Goal: Information Seeking & Learning: Learn about a topic

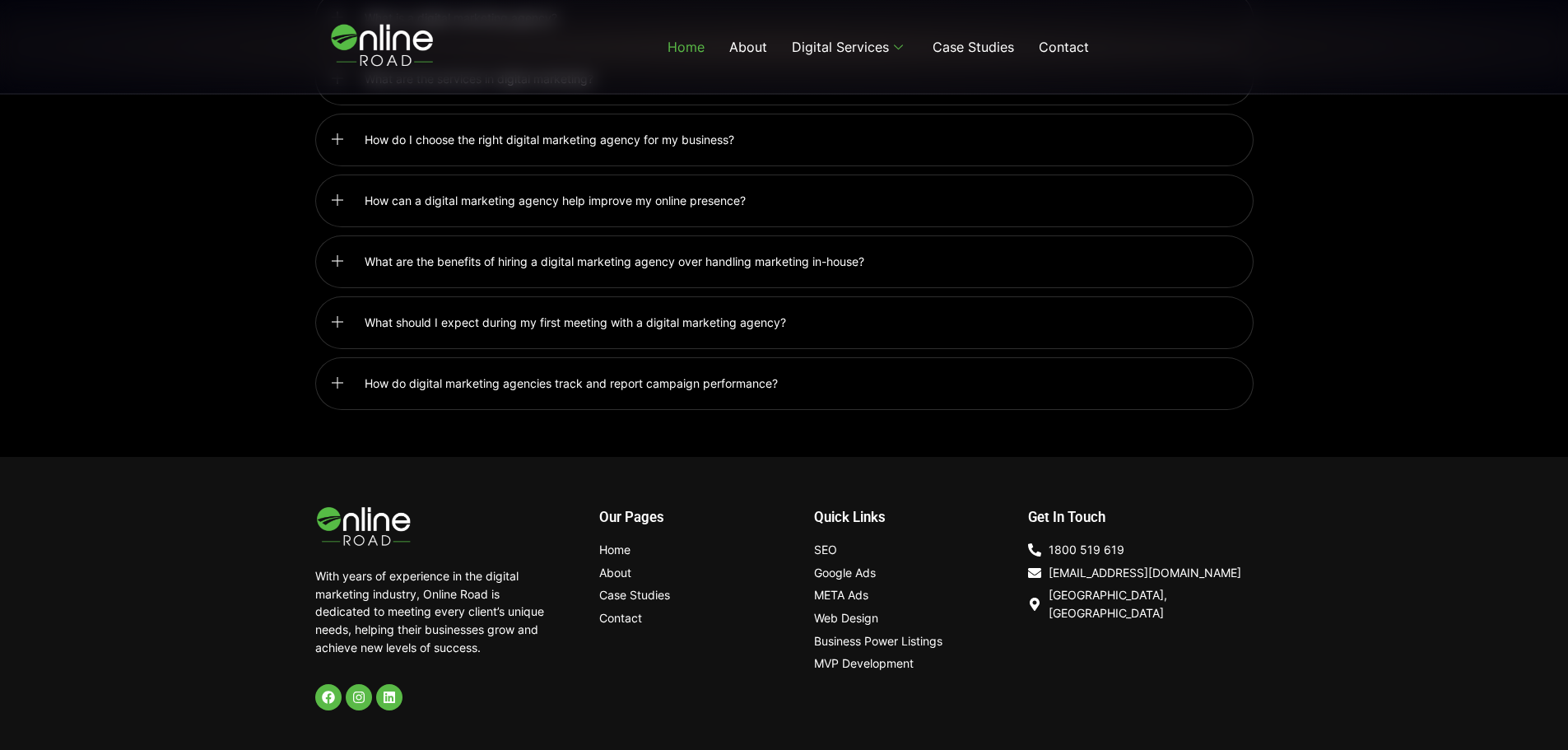
scroll to position [4316, 0]
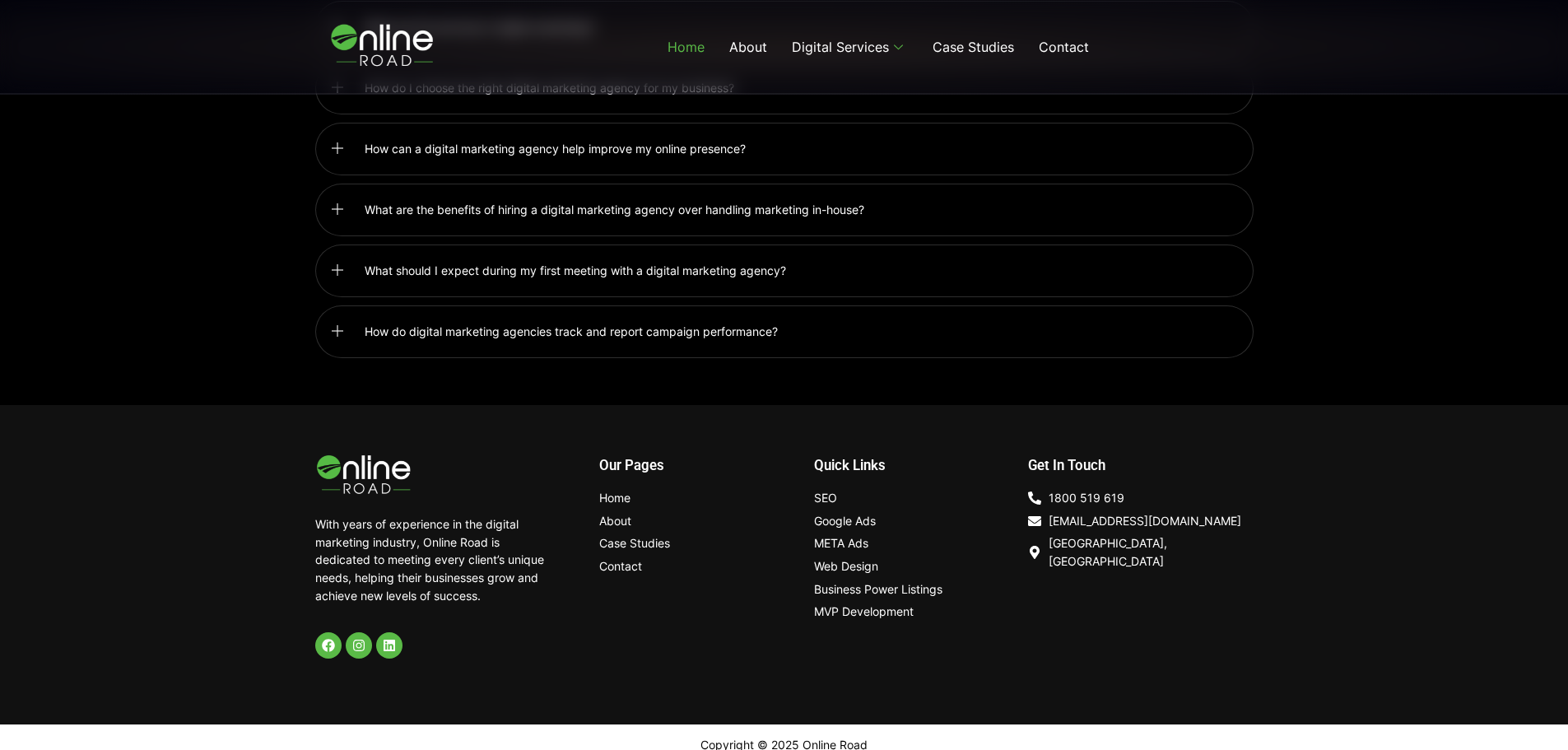
click at [939, 261] on link "What should I expect during my first meeting with a digital marketing agency?" at bounding box center [784, 271] width 939 height 53
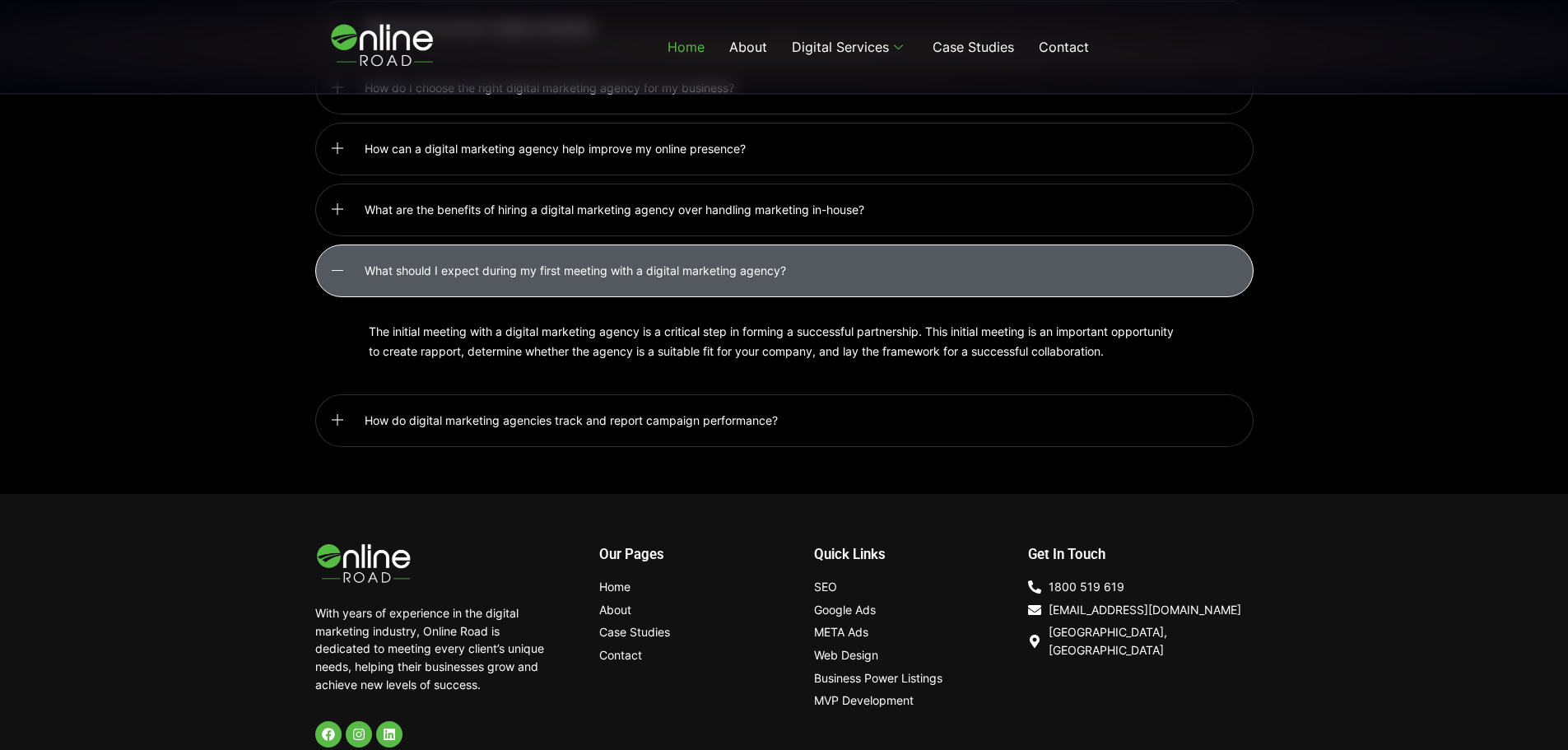
click at [939, 261] on link "What should I expect during my first meeting with a digital marketing agency?" at bounding box center [784, 271] width 939 height 53
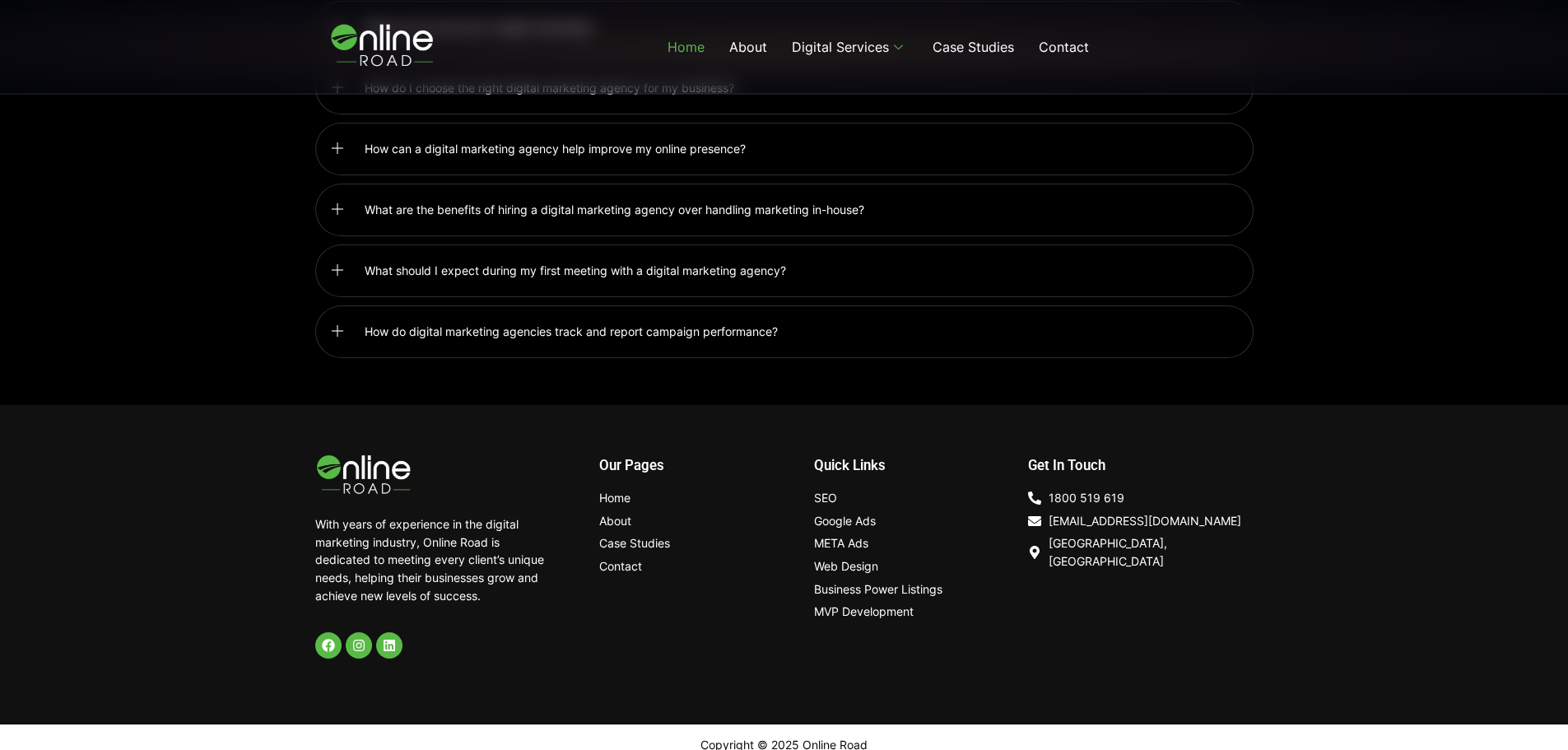
click at [844, 512] on span "Google Ads" at bounding box center [844, 521] width 61 height 19
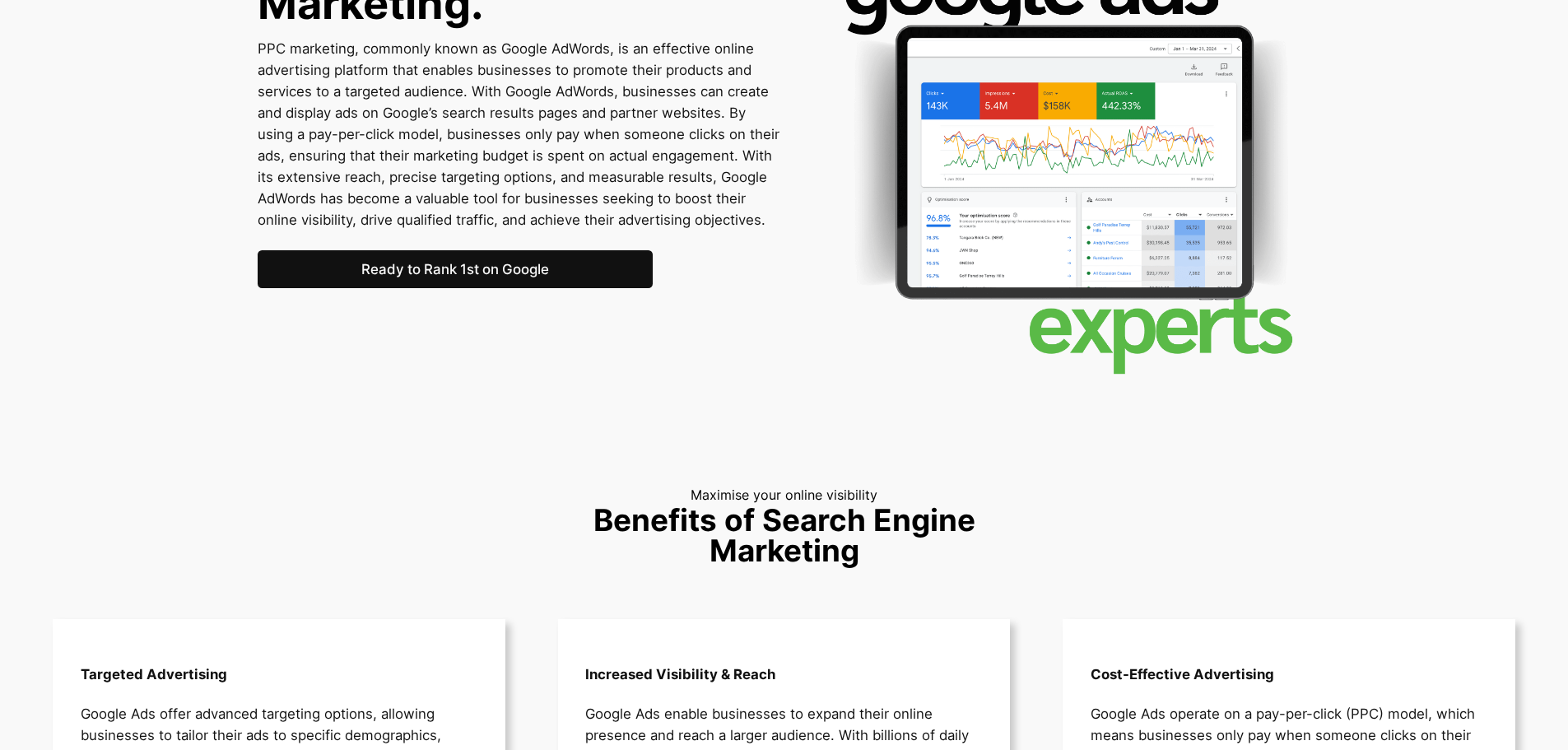
scroll to position [1235, 0]
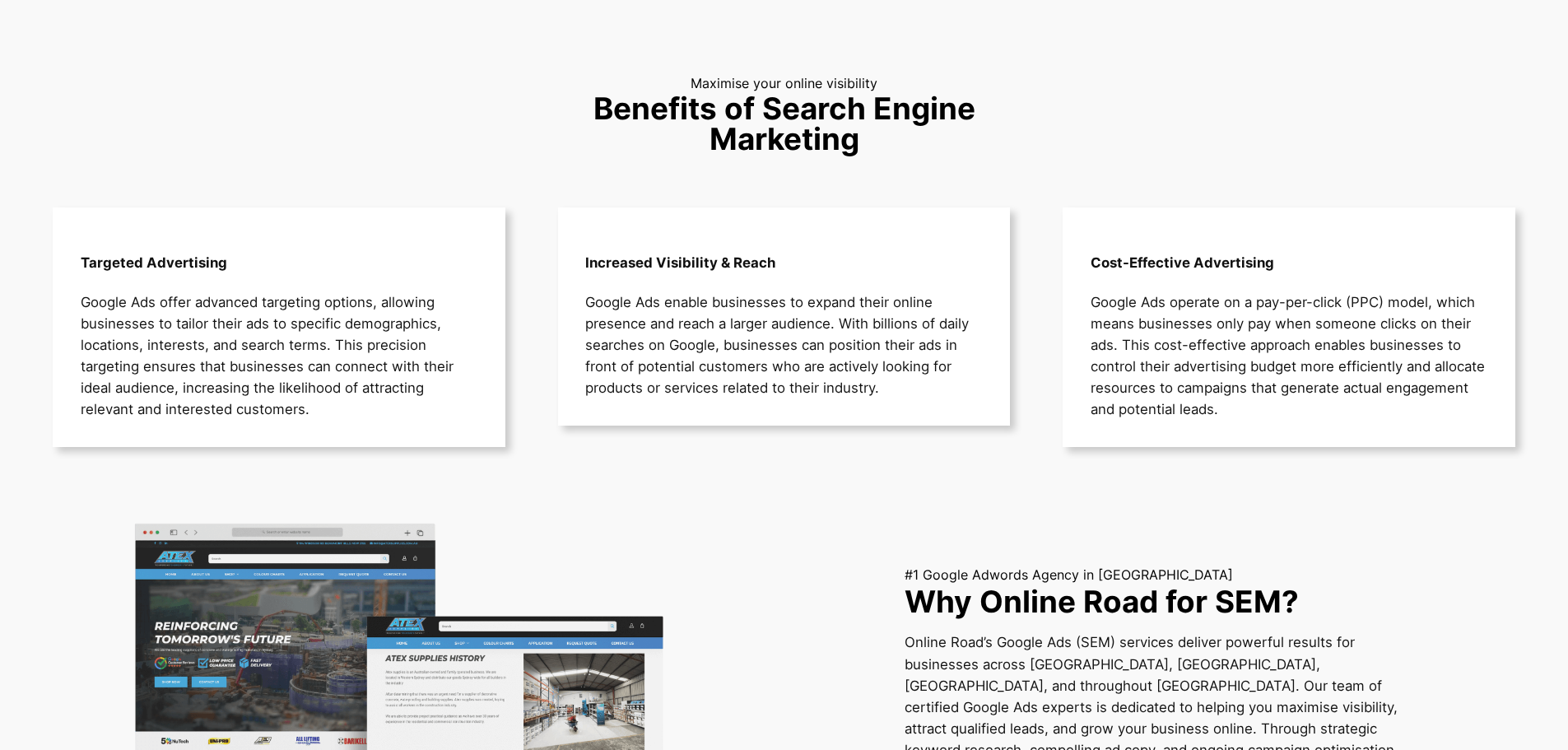
click at [1145, 310] on p "Google Ads operate on a pay-per-click (PPC) model, which means businesses only …" at bounding box center [1289, 356] width 397 height 129
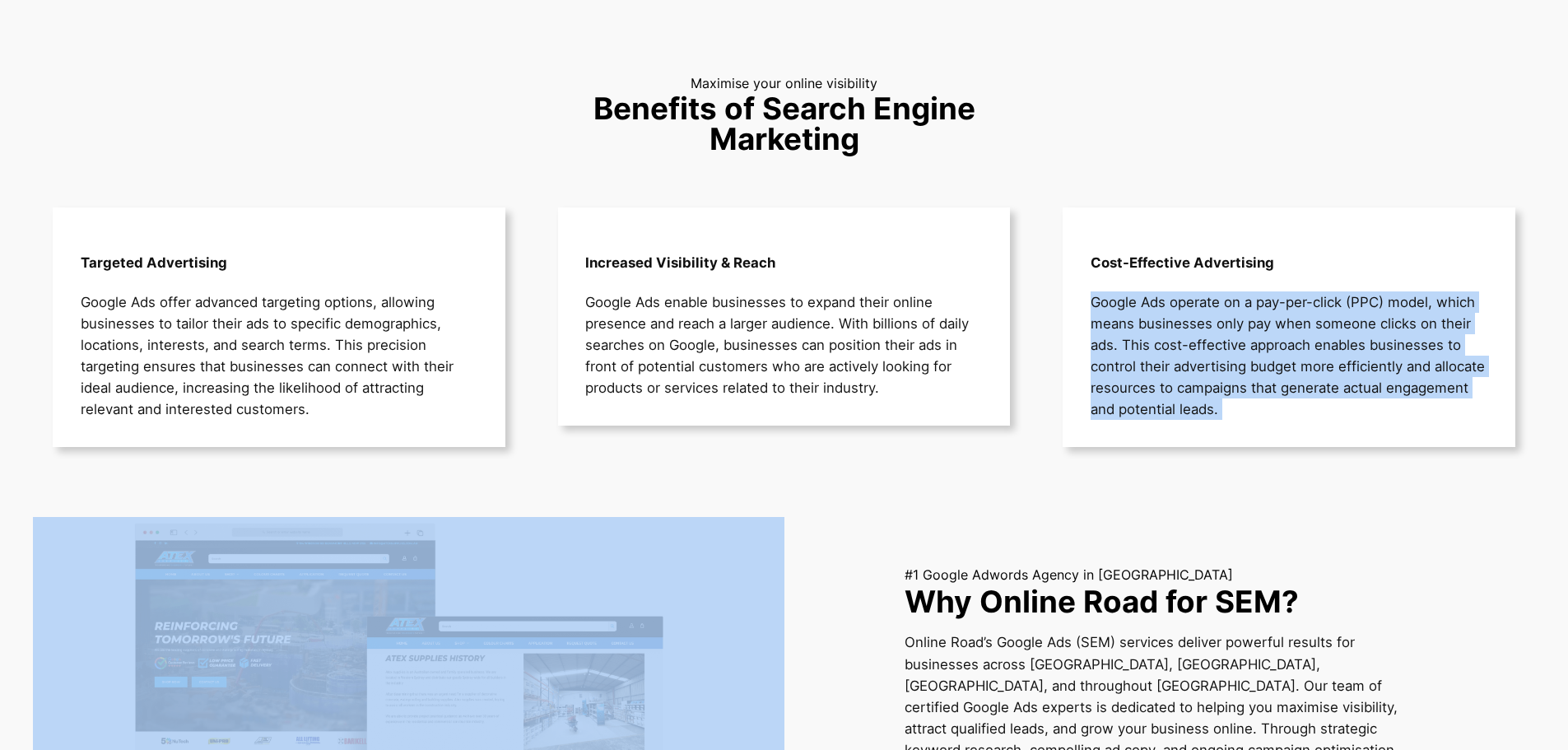
click at [1145, 310] on p "Google Ads operate on a pay-per-click (PPC) model, which means businesses only …" at bounding box center [1289, 356] width 397 height 129
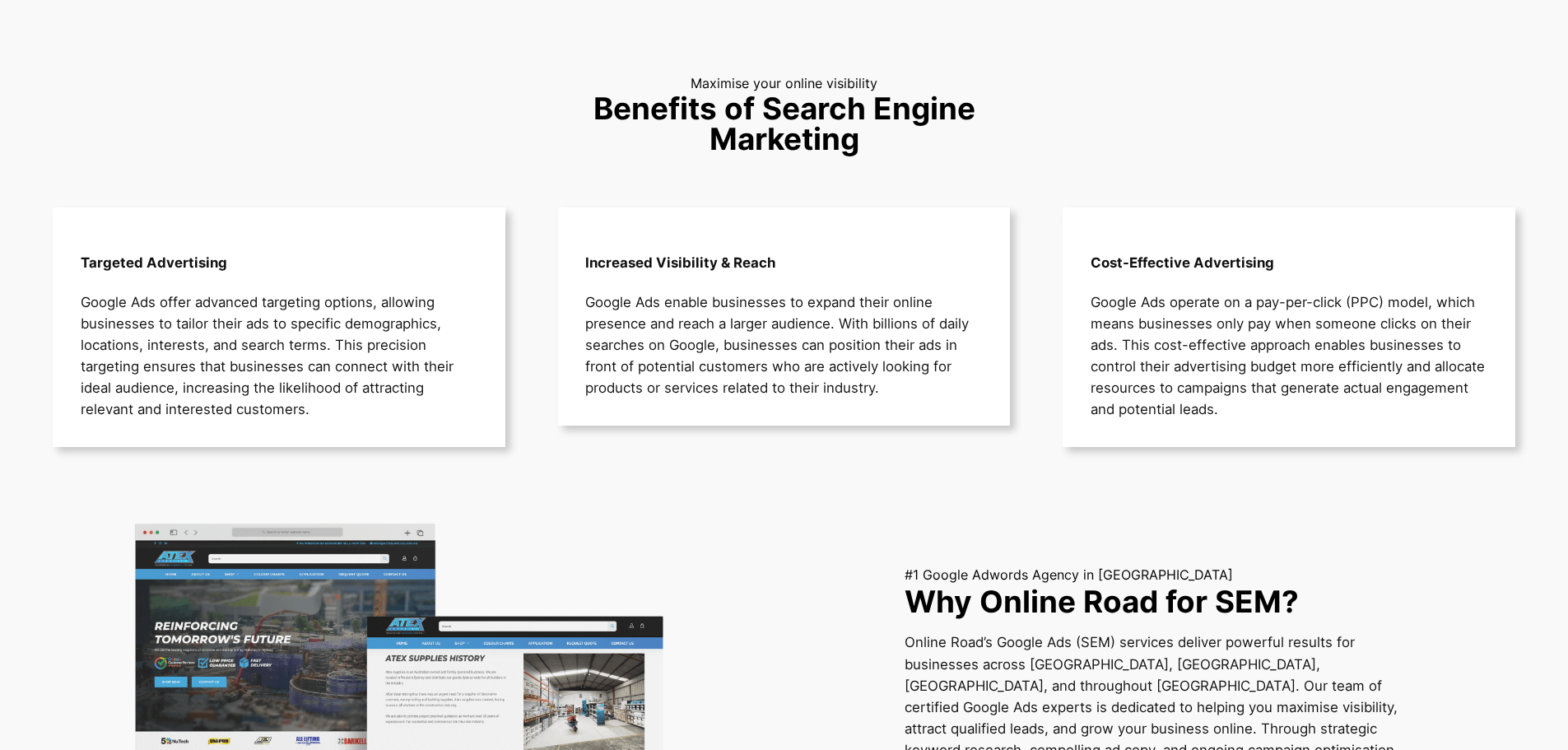
click at [841, 357] on p "Google Ads enable businesses to expand their online presence and reach a larger…" at bounding box center [784, 345] width 397 height 107
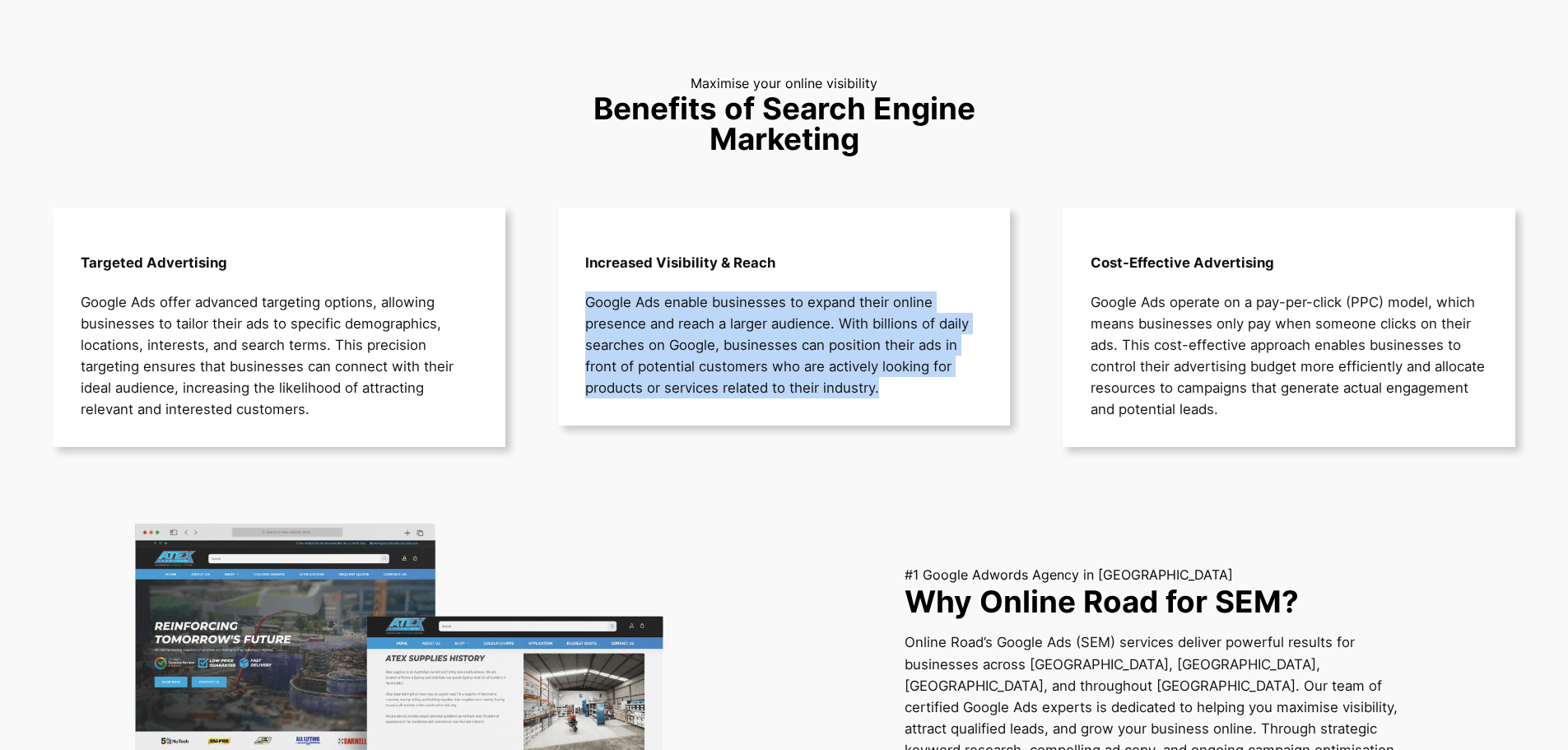
click at [841, 357] on p "Google Ads enable businesses to expand their online presence and reach a larger…" at bounding box center [784, 345] width 397 height 107
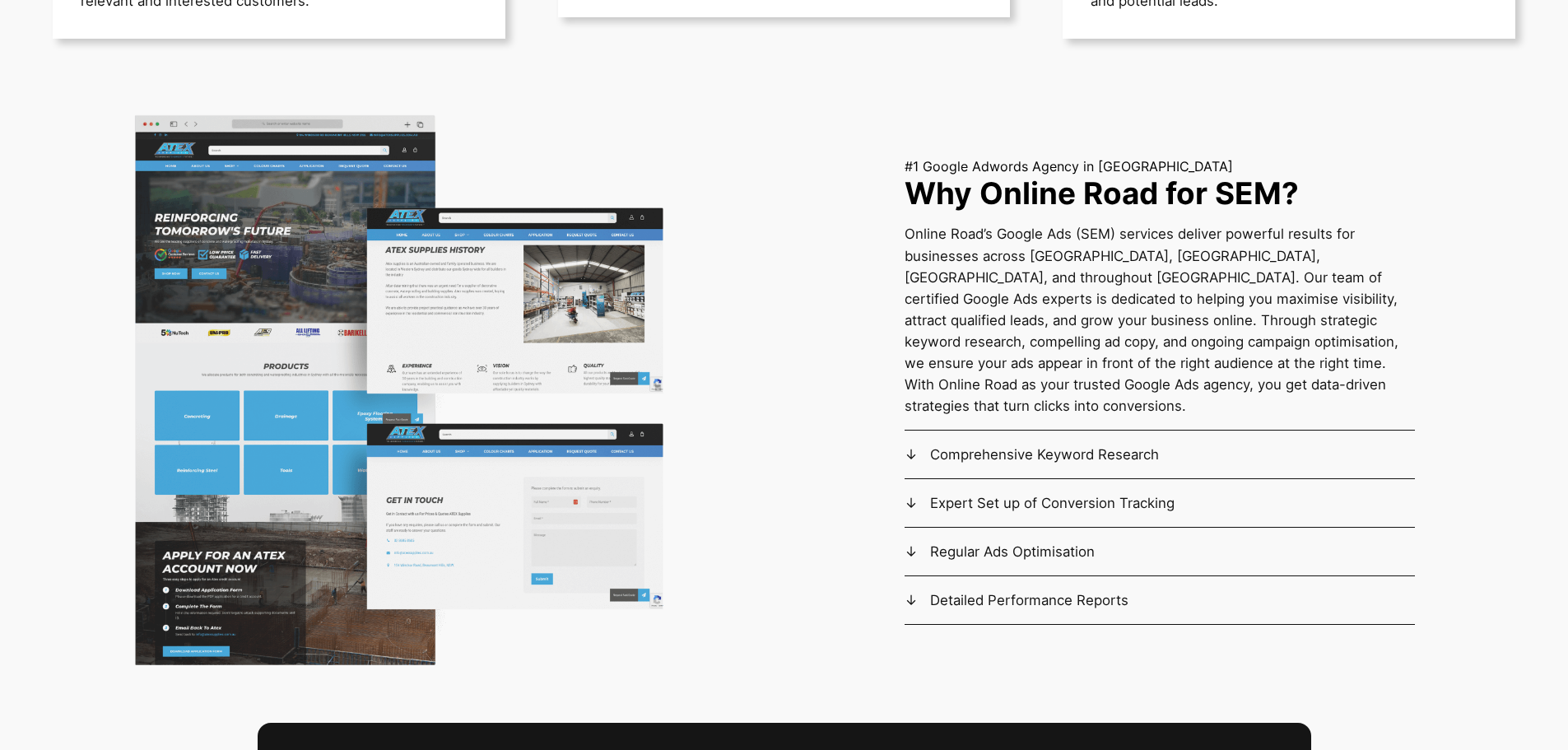
scroll to position [1646, 0]
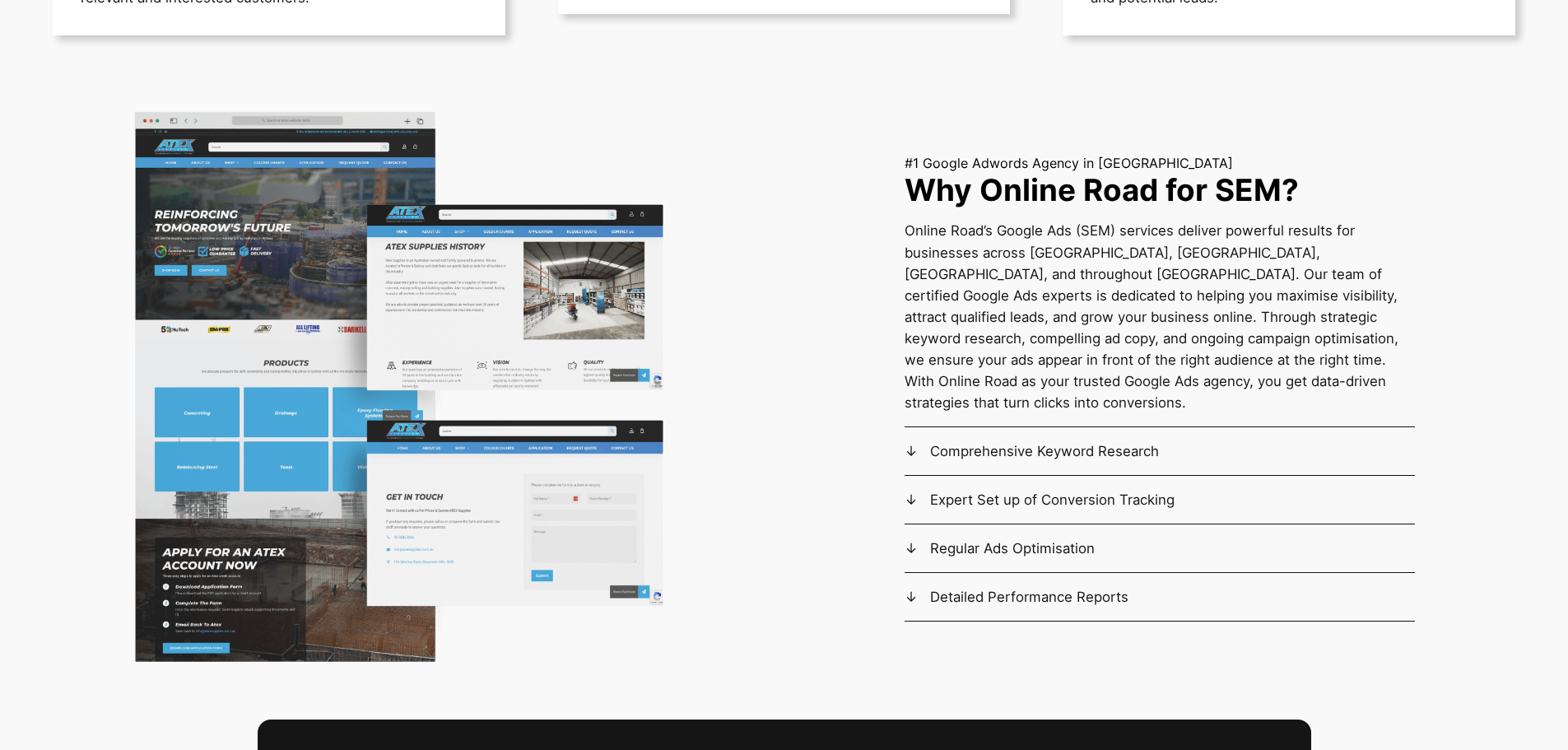
click at [1020, 259] on p "Online Road’s Google Ads (SEM) services deliver powerful results for businesses…" at bounding box center [1159, 322] width 510 height 206
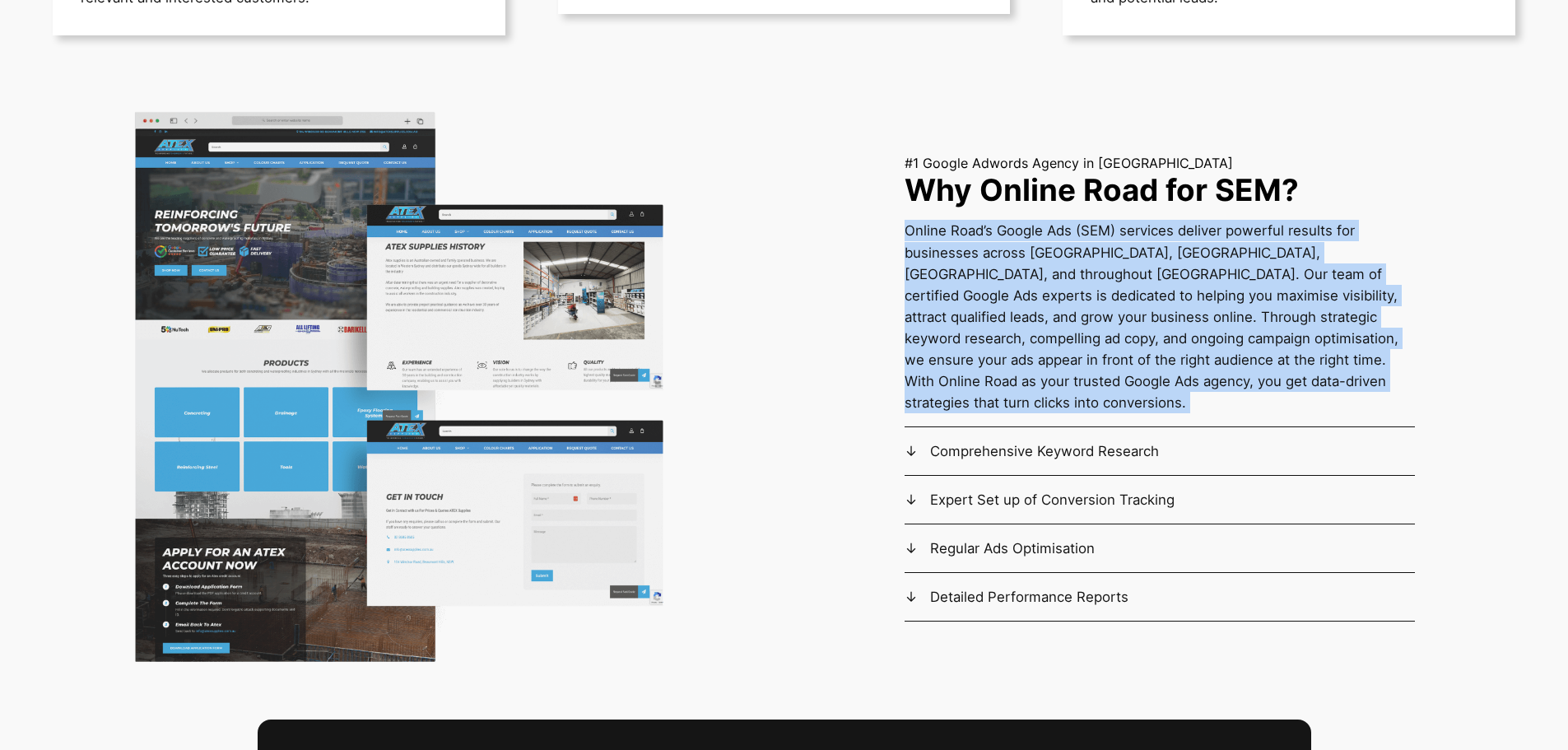
click at [1020, 259] on p "Online Road’s Google Ads (SEM) services deliver powerful results for businesses…" at bounding box center [1159, 322] width 510 height 206
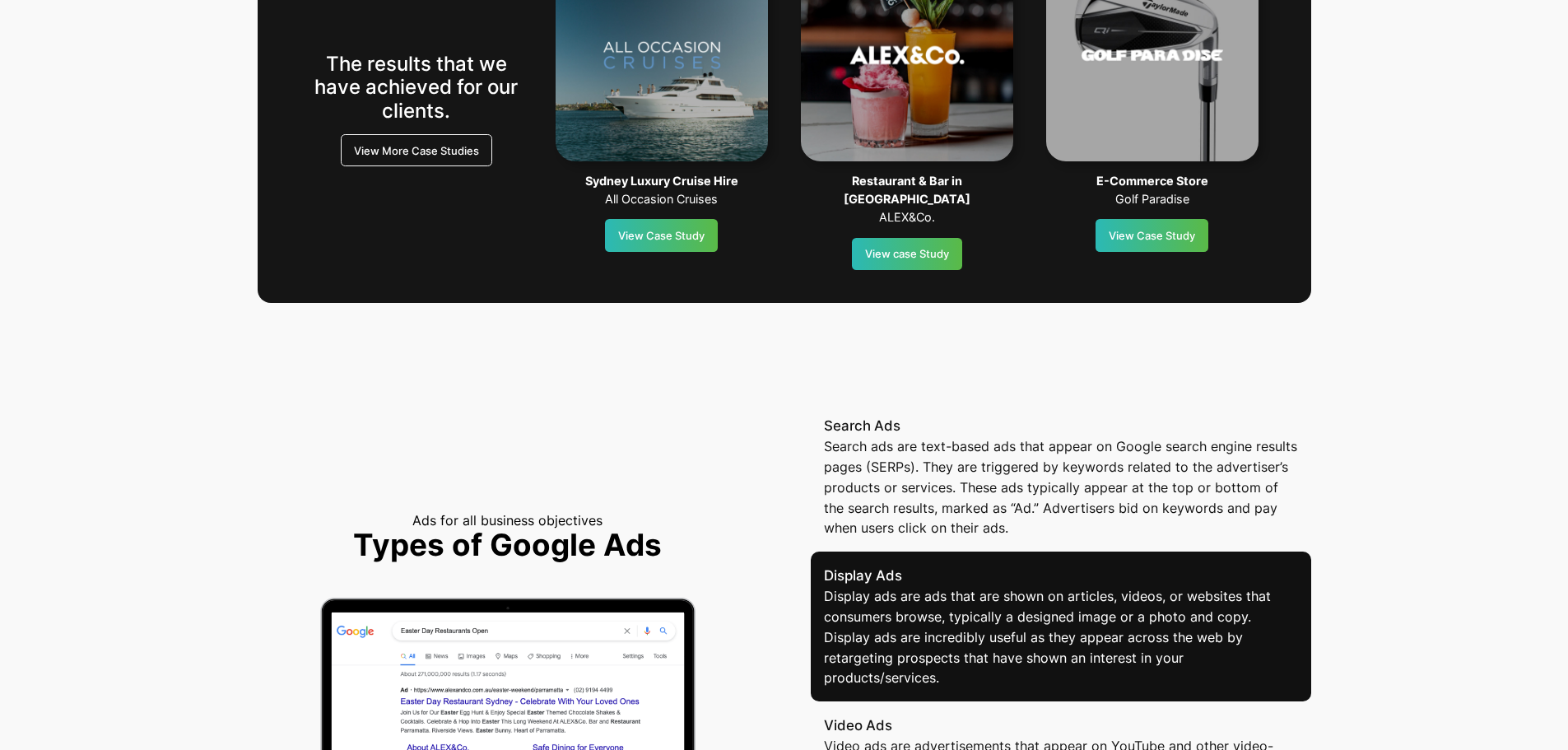
scroll to position [2880, 0]
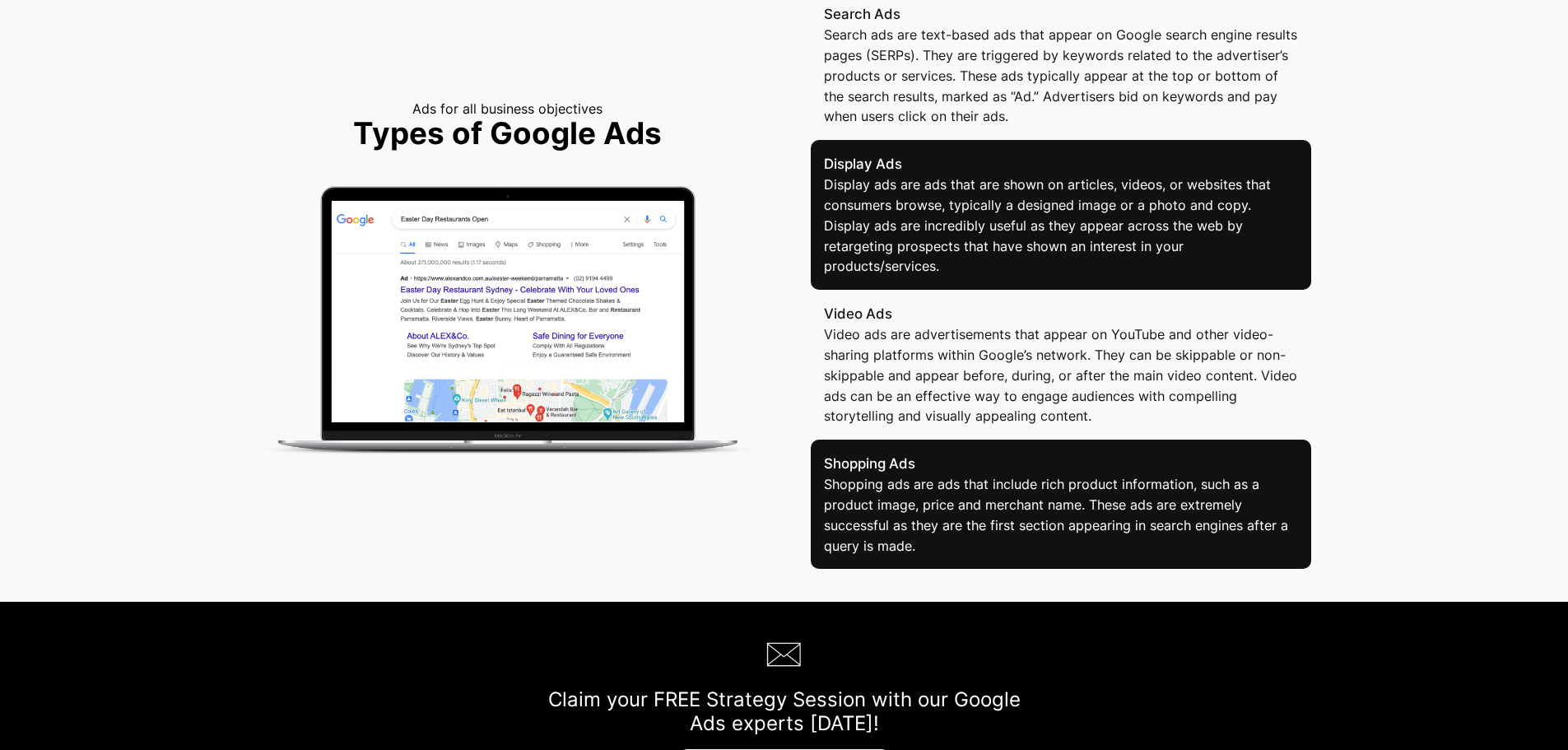
click at [1378, 281] on div "Ads for all business objectives Types of Google Ads Search Ads Search ads are t…" at bounding box center [784, 279] width 1568 height 645
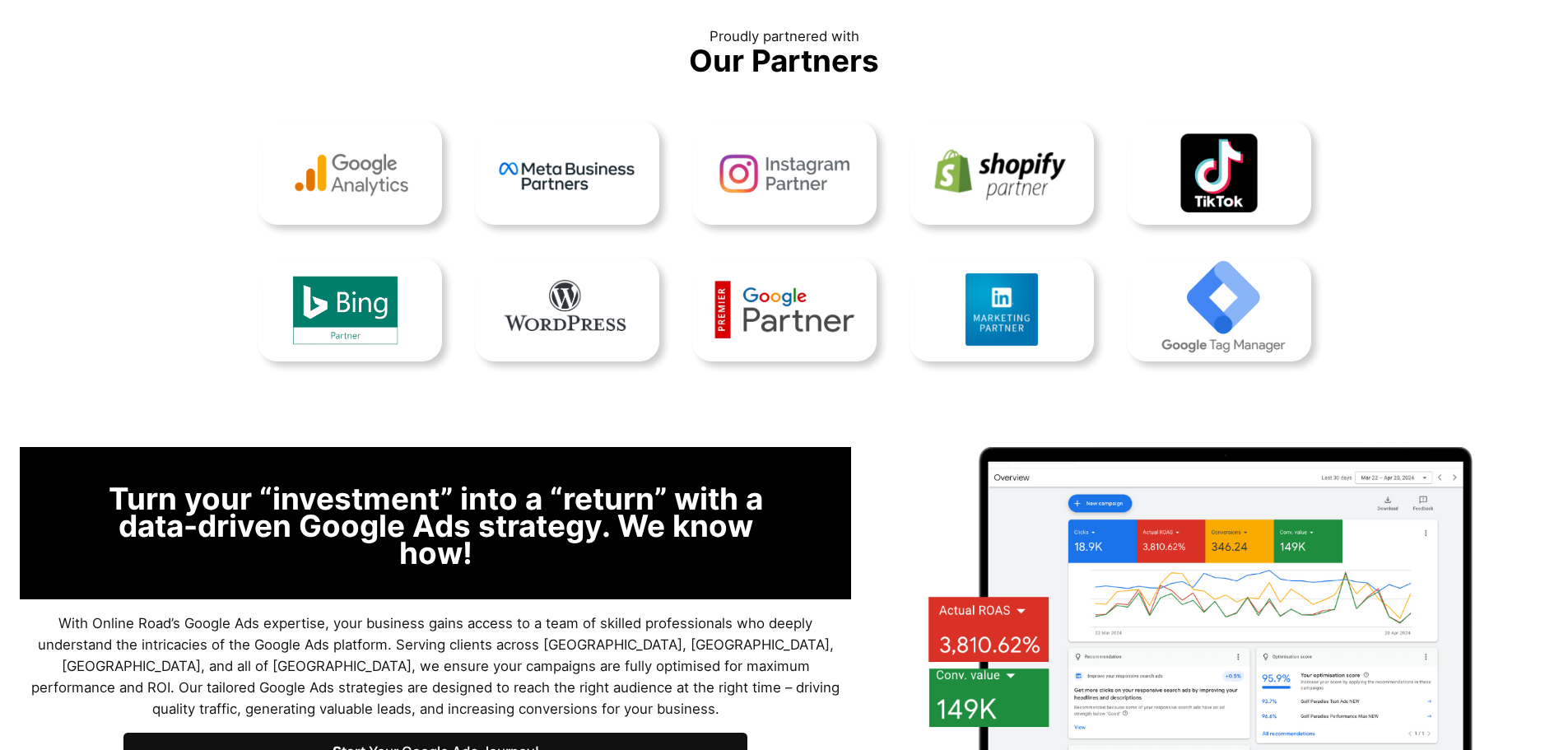
scroll to position [4115, 0]
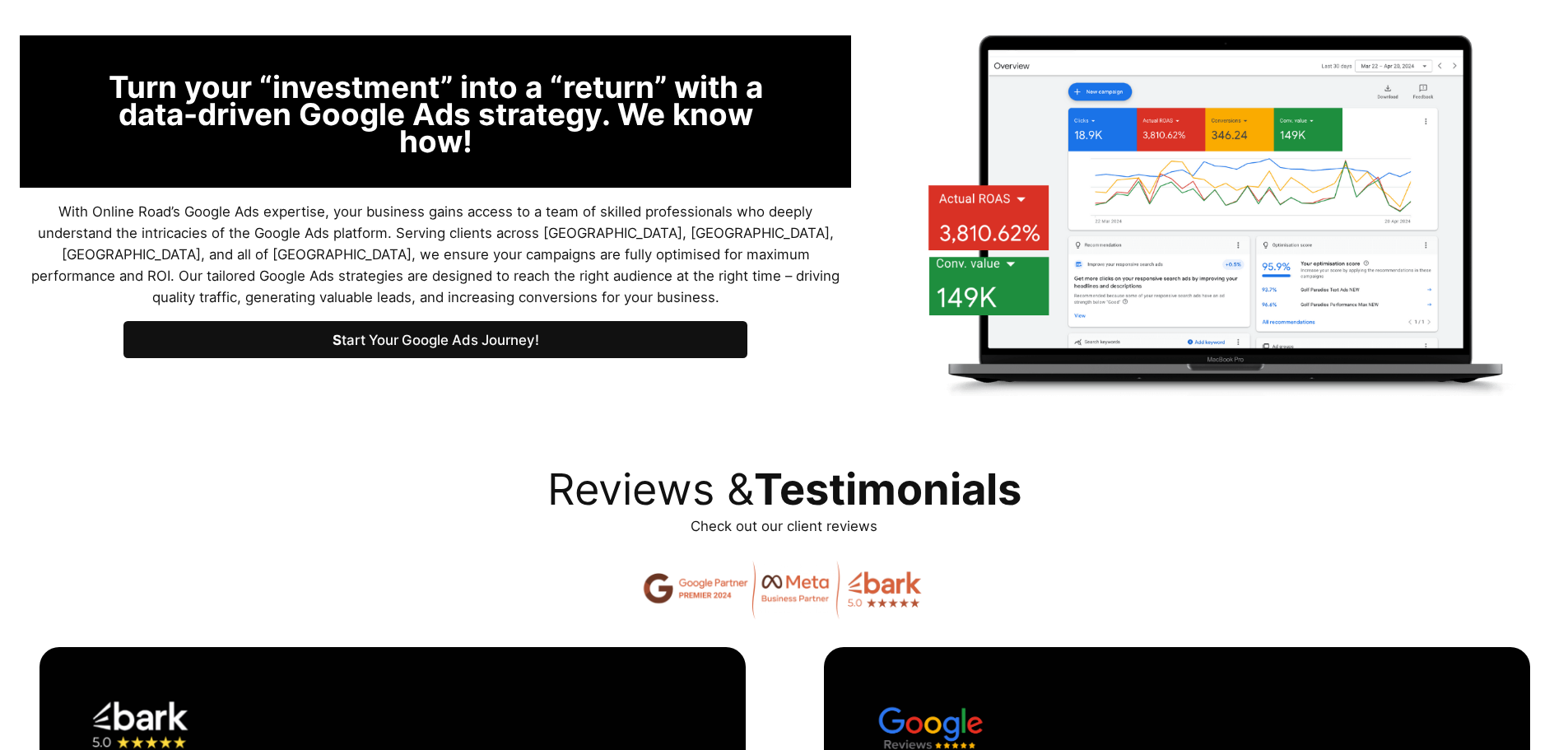
click at [1533, 263] on img at bounding box center [1226, 216] width 645 height 362
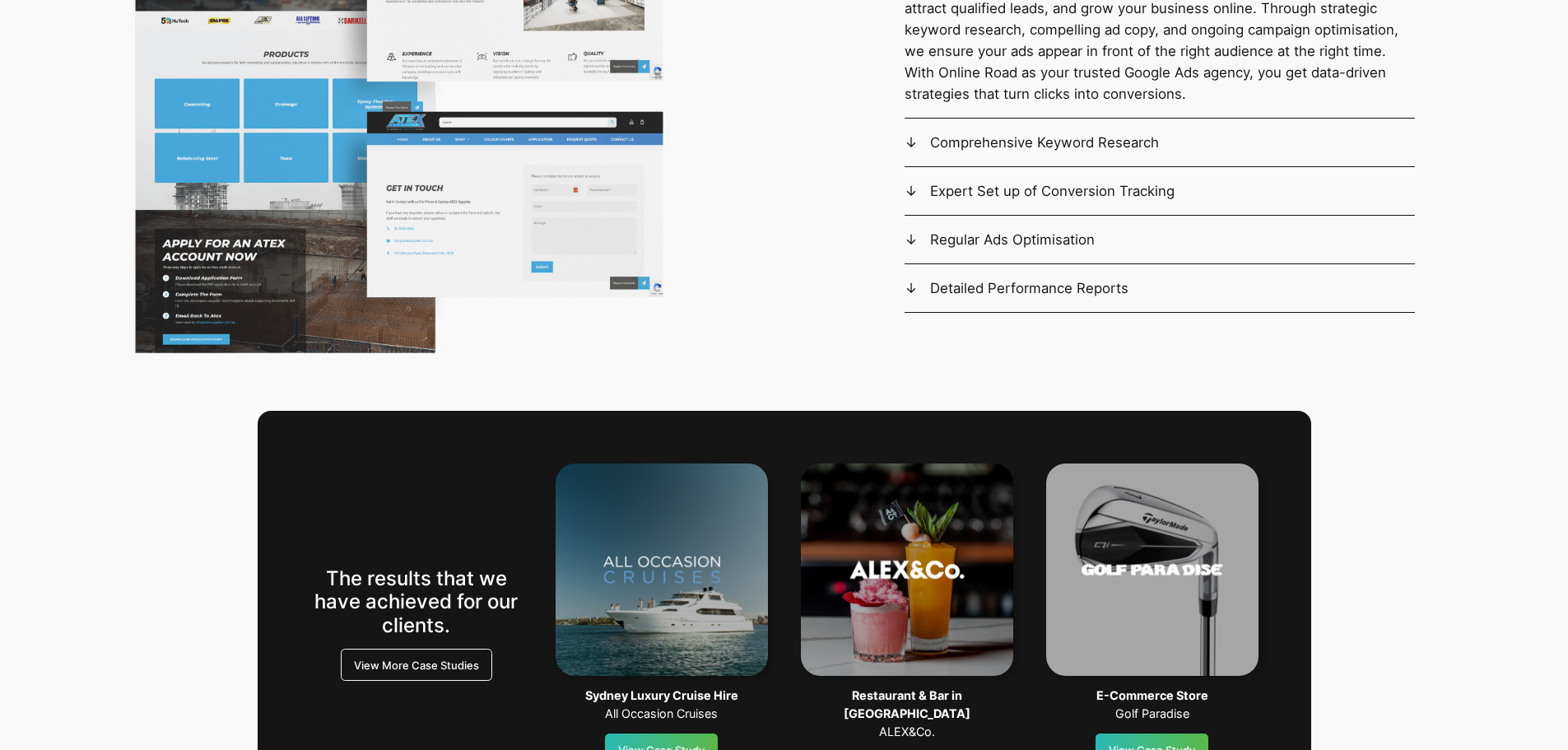
scroll to position [0, 0]
